Goal: Task Accomplishment & Management: Use online tool/utility

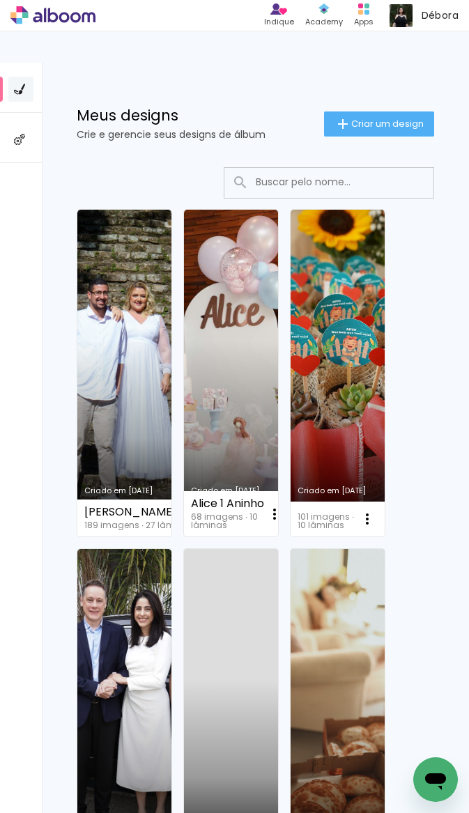
click at [118, 347] on link "Criado em [DATE]" at bounding box center [124, 373] width 94 height 327
